Goal: Check status: Check status

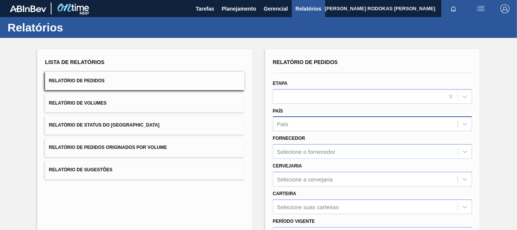
scroll to position [76, 0]
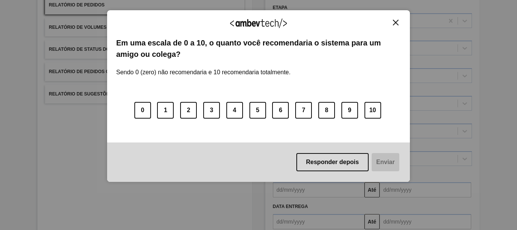
click at [393, 21] on img "Close" at bounding box center [396, 23] width 6 height 6
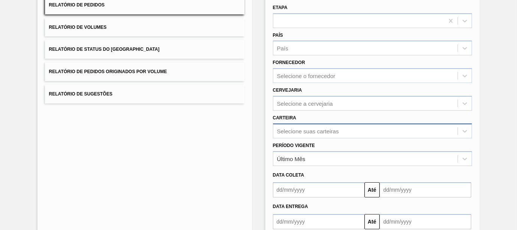
click at [290, 134] on div "Selecione suas carteiras" at bounding box center [372, 130] width 199 height 15
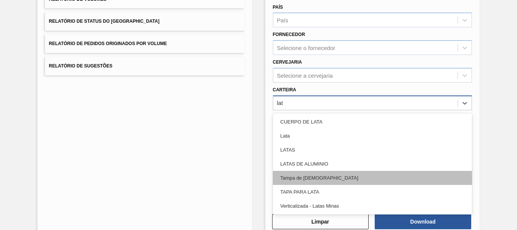
scroll to position [0, 0]
type input "lata"
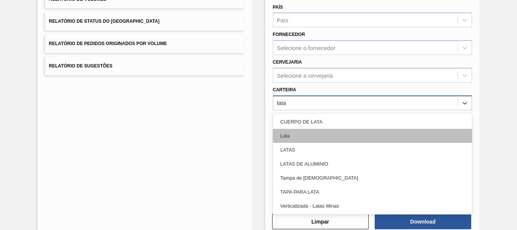
click at [309, 134] on div "Lata" at bounding box center [372, 136] width 199 height 14
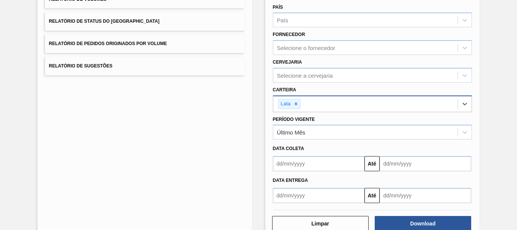
click at [350, 164] on input "text" at bounding box center [319, 163] width 92 height 15
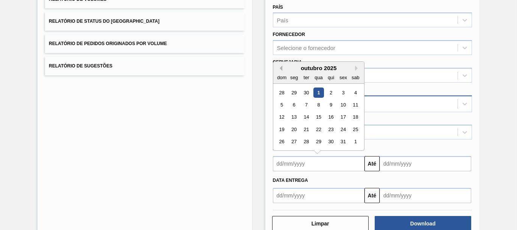
click at [279, 68] on button "Previous Month" at bounding box center [279, 68] width 5 height 5
click at [298, 117] on div "15" at bounding box center [294, 117] width 10 height 10
type input "15/09/2025"
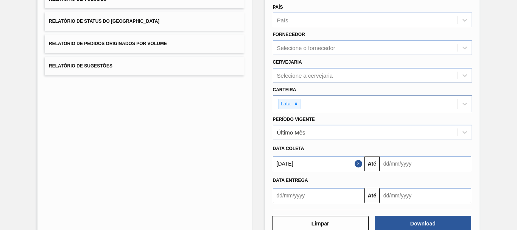
click at [399, 158] on input "text" at bounding box center [426, 163] width 92 height 15
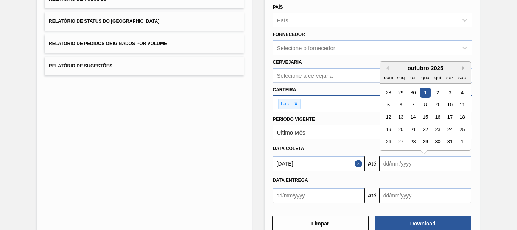
click at [462, 69] on button "Next Month" at bounding box center [464, 68] width 5 height 5
click at [455, 154] on div "30 1 2 3 4 5 6" at bounding box center [425, 154] width 86 height 12
click at [462, 154] on div "6" at bounding box center [462, 154] width 10 height 10
type input "06/12/2025"
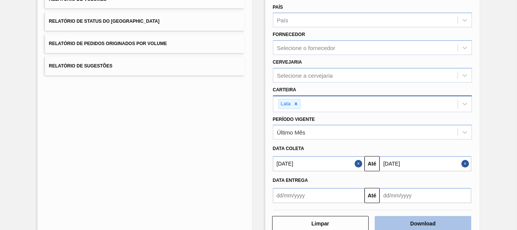
click at [448, 219] on button "Download" at bounding box center [423, 223] width 97 height 15
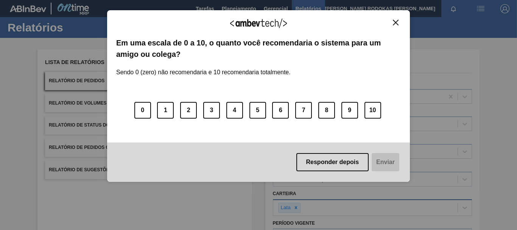
click at [391, 19] on button "Close" at bounding box center [396, 22] width 10 height 6
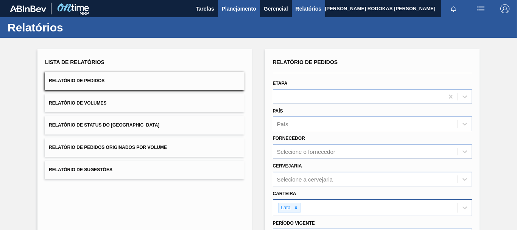
click at [233, 11] on span "Planejamento" at bounding box center [239, 8] width 34 height 9
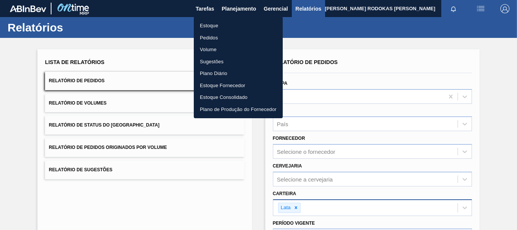
click at [221, 20] on li "Estoque" at bounding box center [238, 26] width 89 height 12
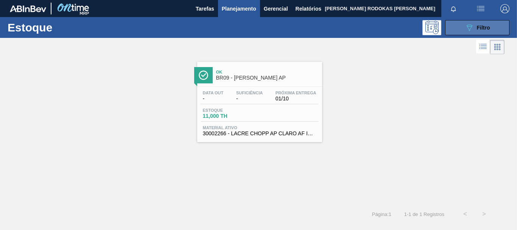
click at [456, 35] on button "089F7B8B-B2A5-4AFE-B5C0-19BA573D28AC Filtro" at bounding box center [477, 27] width 64 height 15
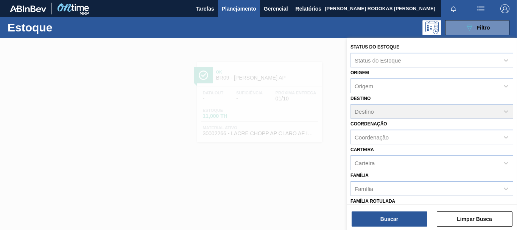
scroll to position [143, 0]
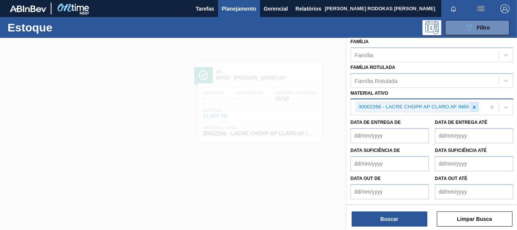
click at [471, 102] on div at bounding box center [474, 106] width 8 height 9
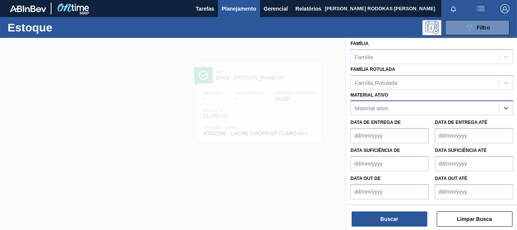
scroll to position [132, 0]
click at [384, 221] on button "Buscar" at bounding box center [390, 218] width 76 height 15
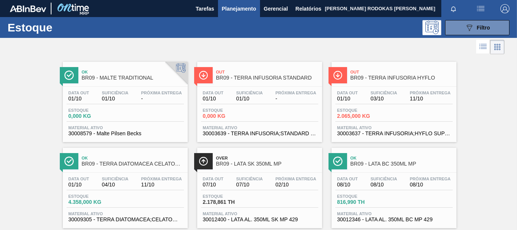
click at [406, 109] on div "Estoque 2.065,000 KG" at bounding box center [393, 115] width 117 height 14
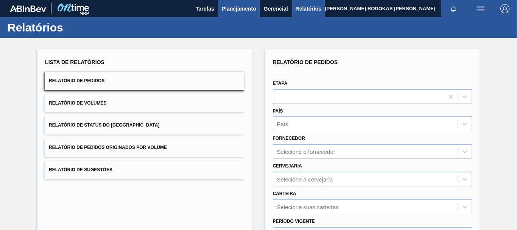
click at [247, 6] on span "Planejamento" at bounding box center [239, 8] width 34 height 9
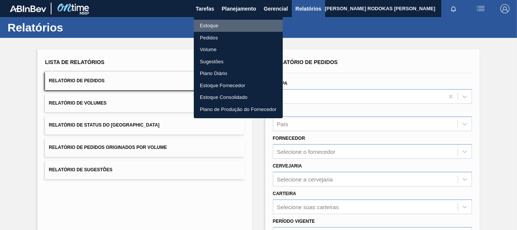
click at [216, 24] on li "Estoque" at bounding box center [238, 26] width 89 height 12
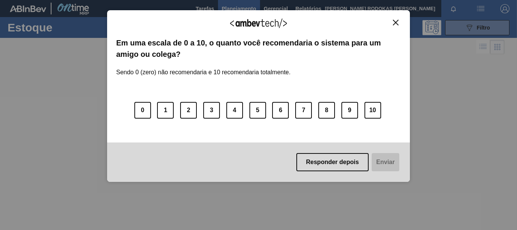
click at [395, 22] on img "Close" at bounding box center [396, 23] width 6 height 6
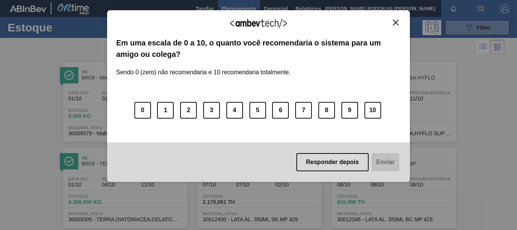
click at [395, 19] on button "Close" at bounding box center [396, 22] width 10 height 6
